Goal: Transaction & Acquisition: Purchase product/service

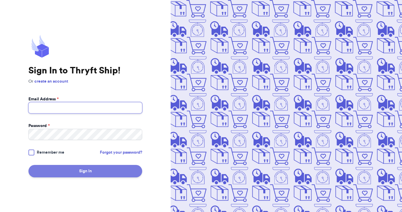
type input "[EMAIL_ADDRESS][DOMAIN_NAME]"
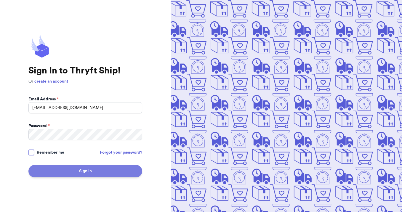
click at [67, 168] on button "Sign In" at bounding box center [85, 171] width 114 height 12
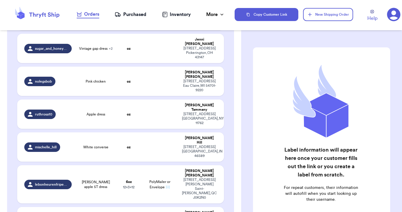
scroll to position [533, 0]
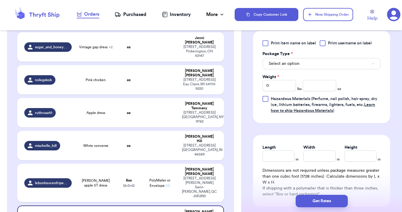
scroll to position [246, 0]
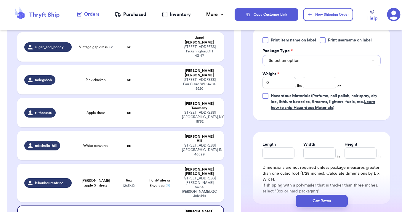
click at [310, 63] on button "Select an option" at bounding box center [322, 60] width 118 height 11
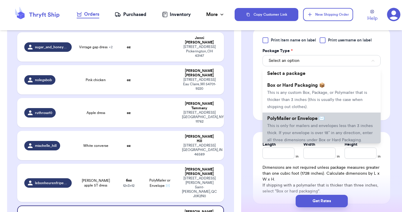
click at [307, 119] on span "PolyMailer or Envelope ✉️" at bounding box center [295, 118] width 57 height 5
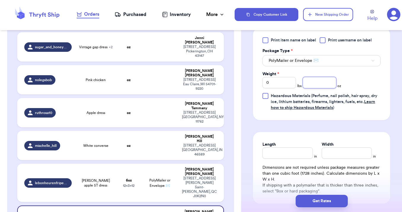
click at [318, 83] on input "number" at bounding box center [319, 82] width 33 height 11
type input "8"
click at [287, 156] on input "Length" at bounding box center [288, 153] width 50 height 11
type input "12"
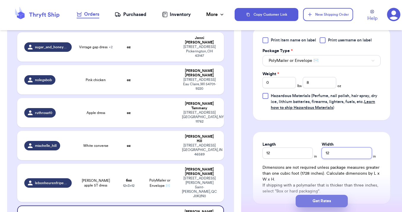
type input "12"
click at [323, 201] on button "Get Rates" at bounding box center [322, 201] width 52 height 12
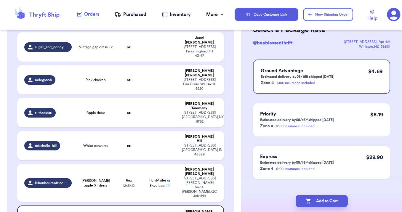
scroll to position [44, 0]
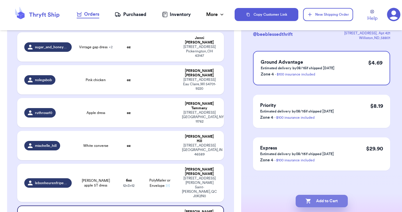
click at [317, 204] on button "Add to Cart" at bounding box center [322, 201] width 52 height 12
checkbox input "true"
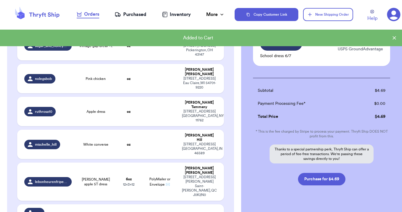
scroll to position [533, 0]
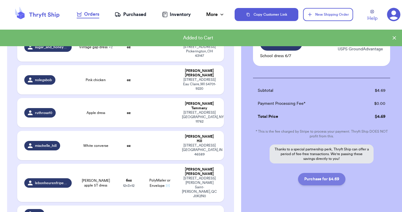
click at [327, 182] on button "Purchase for $4.69" at bounding box center [321, 179] width 47 height 12
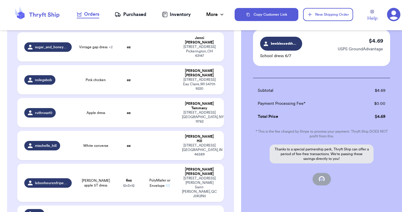
click at [131, 14] on div "Purchased" at bounding box center [131, 14] width 32 height 7
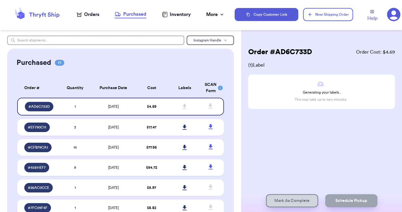
click at [88, 18] on div "Orders" at bounding box center [88, 14] width 23 height 7
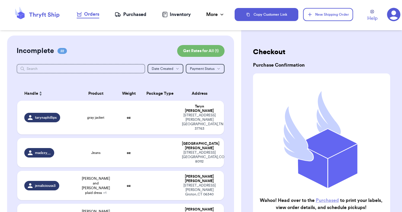
click at [128, 13] on div "Purchased" at bounding box center [131, 14] width 32 height 7
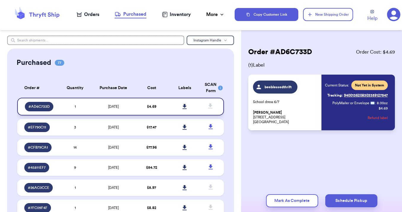
click at [186, 108] on icon at bounding box center [185, 106] width 4 height 5
